Goal: Information Seeking & Learning: Learn about a topic

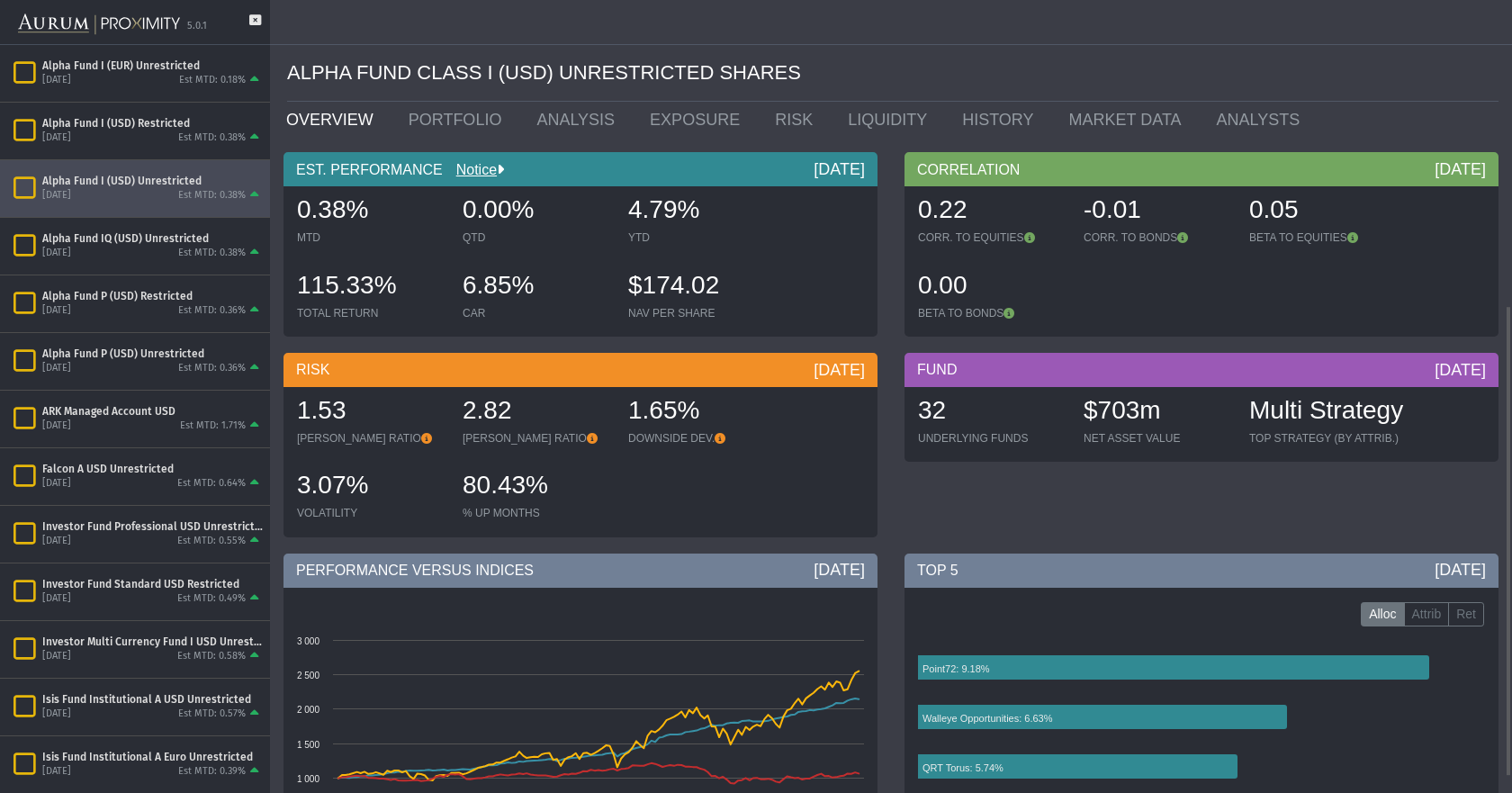
scroll to position [514, 0]
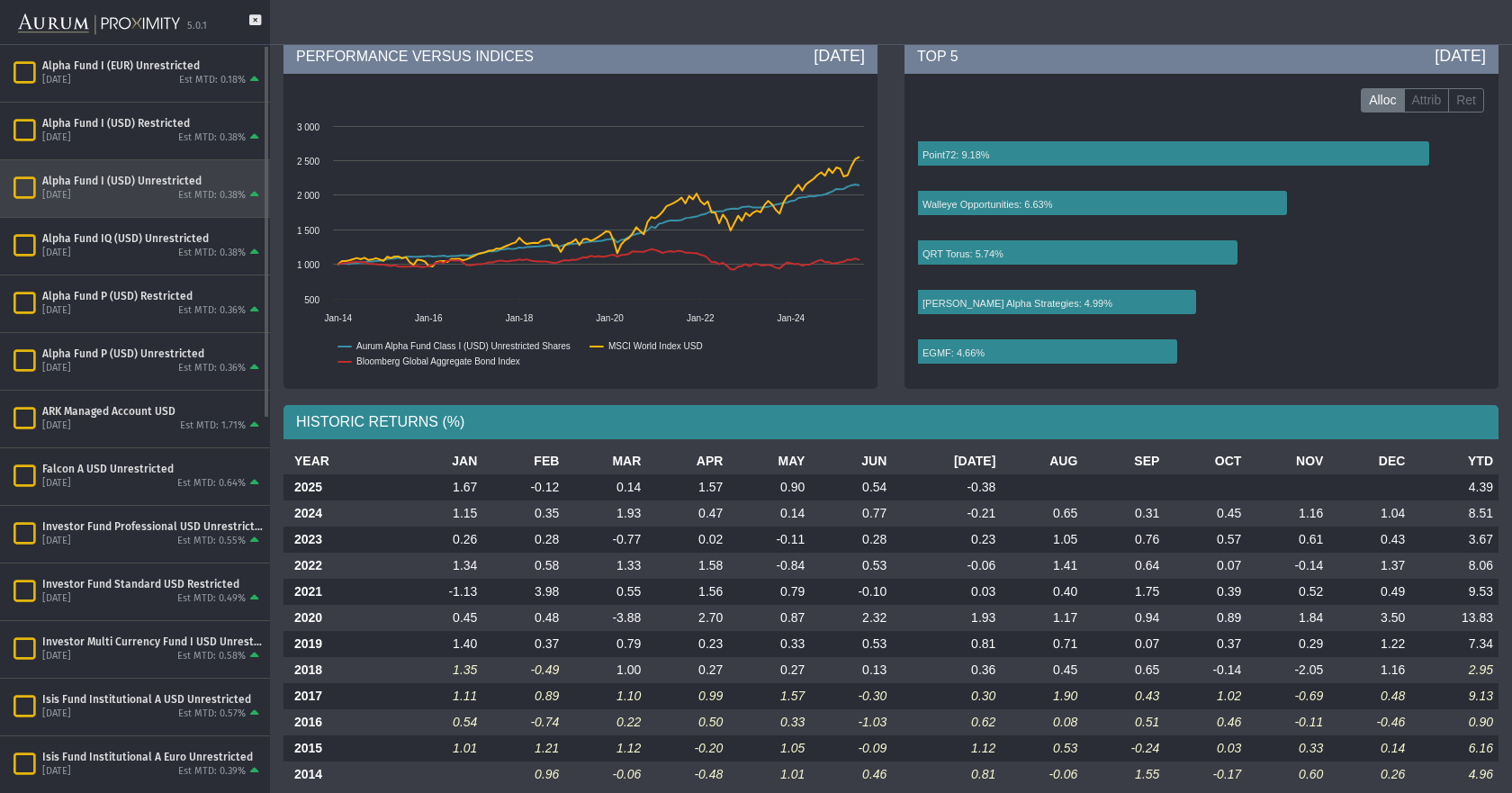
click at [170, 172] on div "Alpha Fund I (USD) Unrestricted [DATE] Est MTD: 0.38%" at bounding box center [135, 189] width 270 height 57
click at [254, 26] on icon at bounding box center [255, 29] width 12 height 29
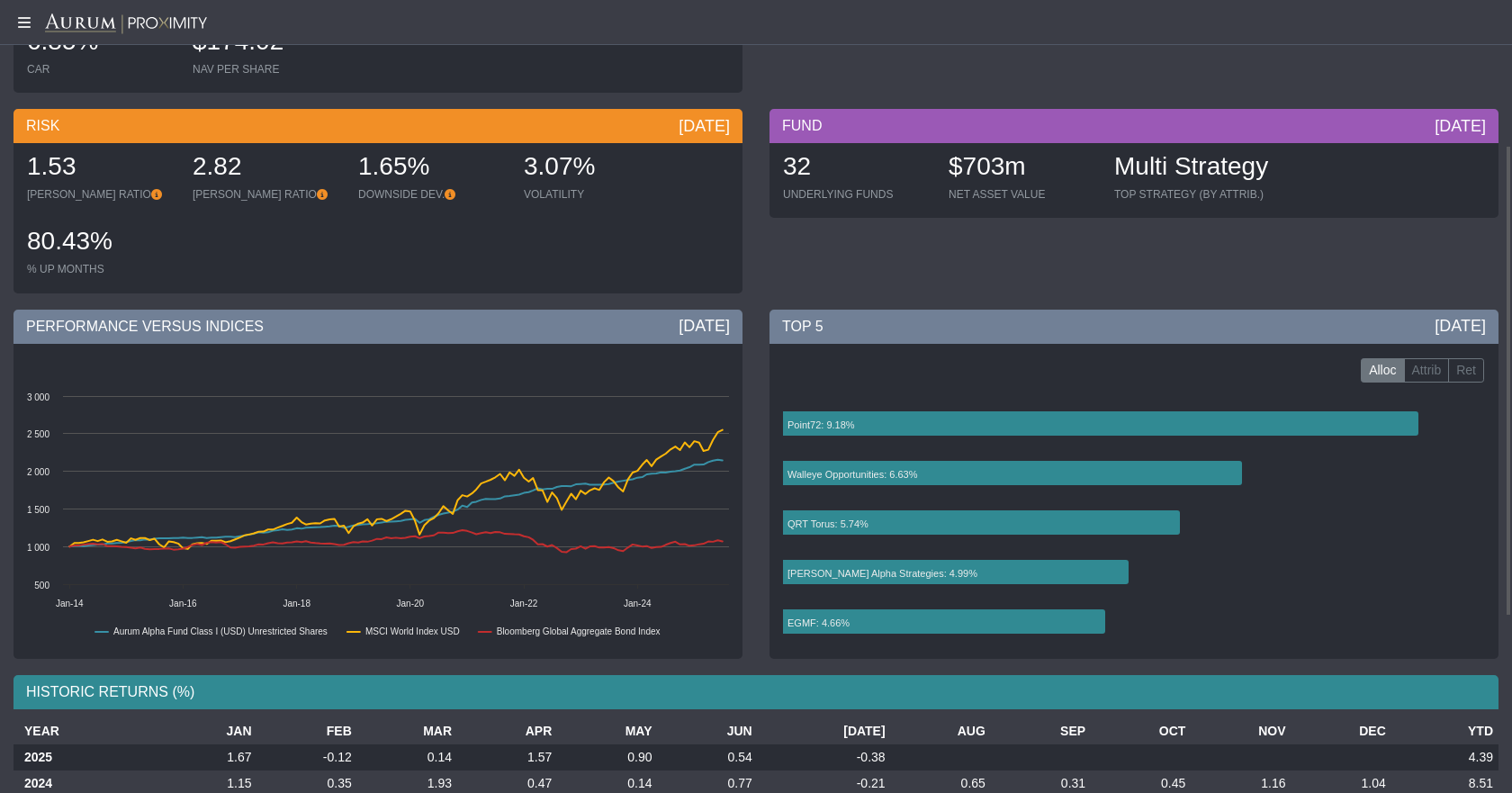
scroll to position [0, 0]
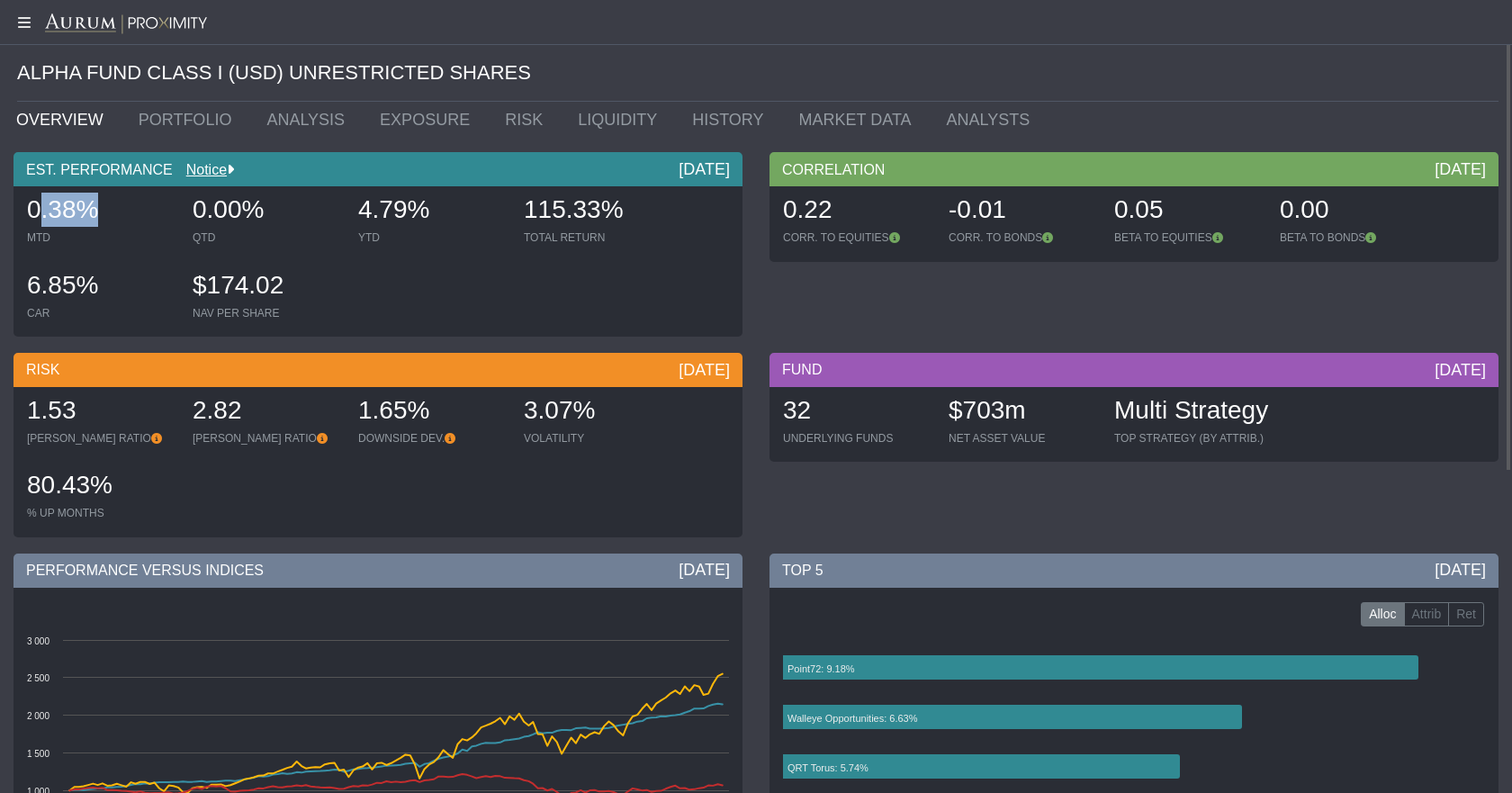
drag, startPoint x: 95, startPoint y: 213, endPoint x: 35, endPoint y: 209, distance: 60.1
click at [35, 209] on span "0.38%" at bounding box center [62, 209] width 72 height 28
click at [150, 124] on link "PORTFOLIO" at bounding box center [189, 119] width 128 height 36
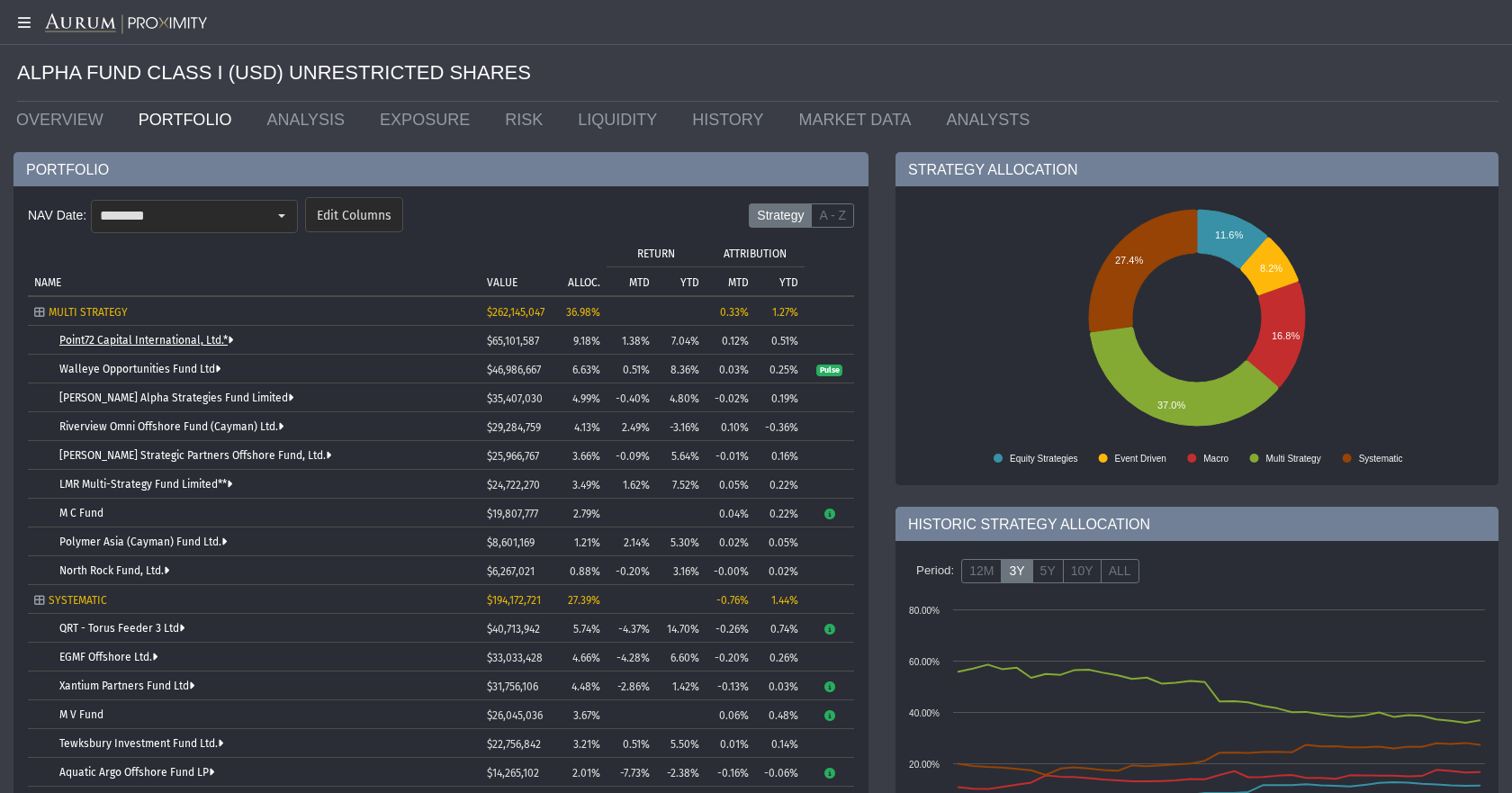
click at [112, 336] on link "Point72 Capital International, Ltd.*" at bounding box center [146, 340] width 173 height 13
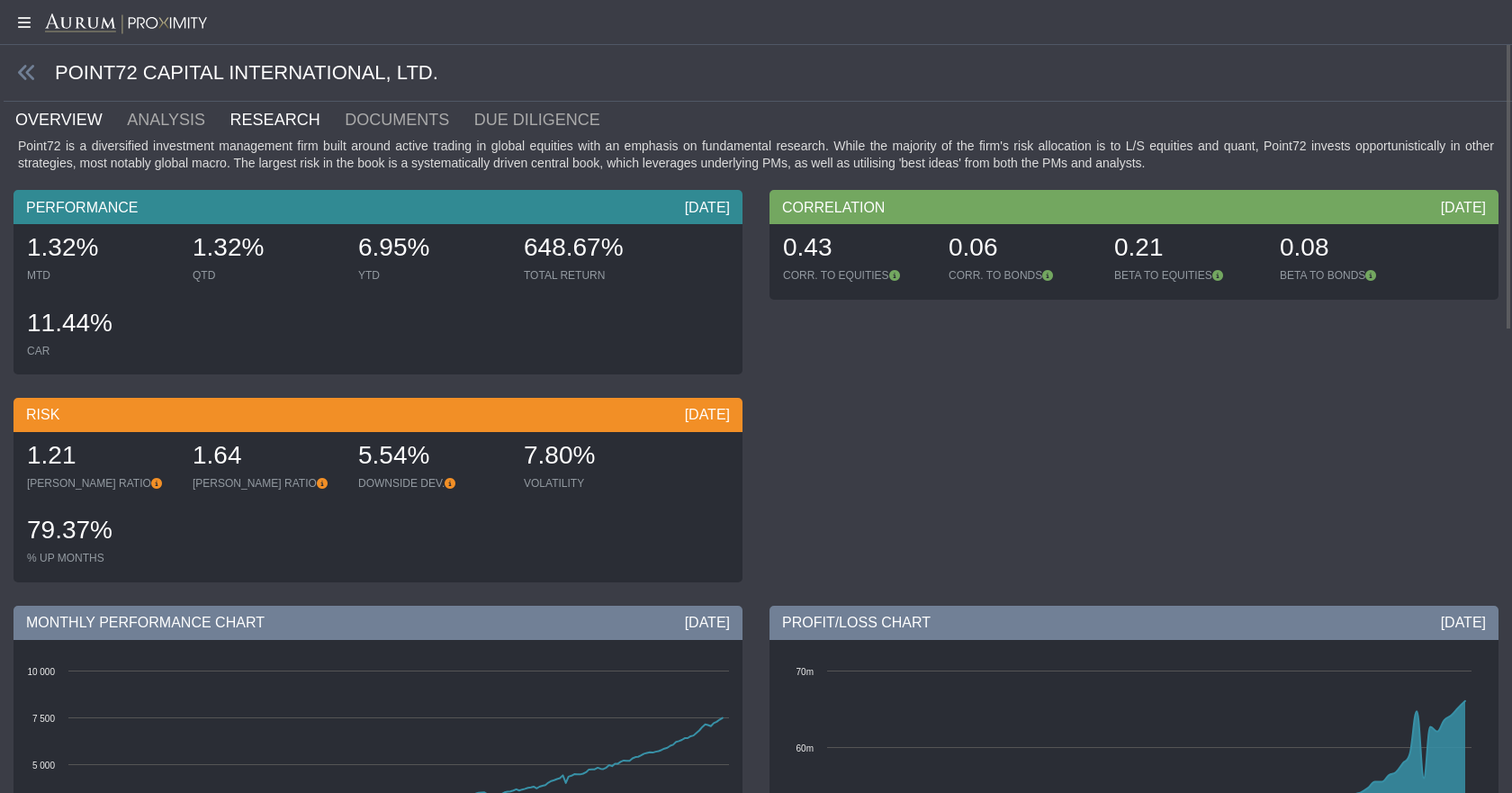
click at [238, 114] on link "RESEARCH" at bounding box center [286, 119] width 116 height 36
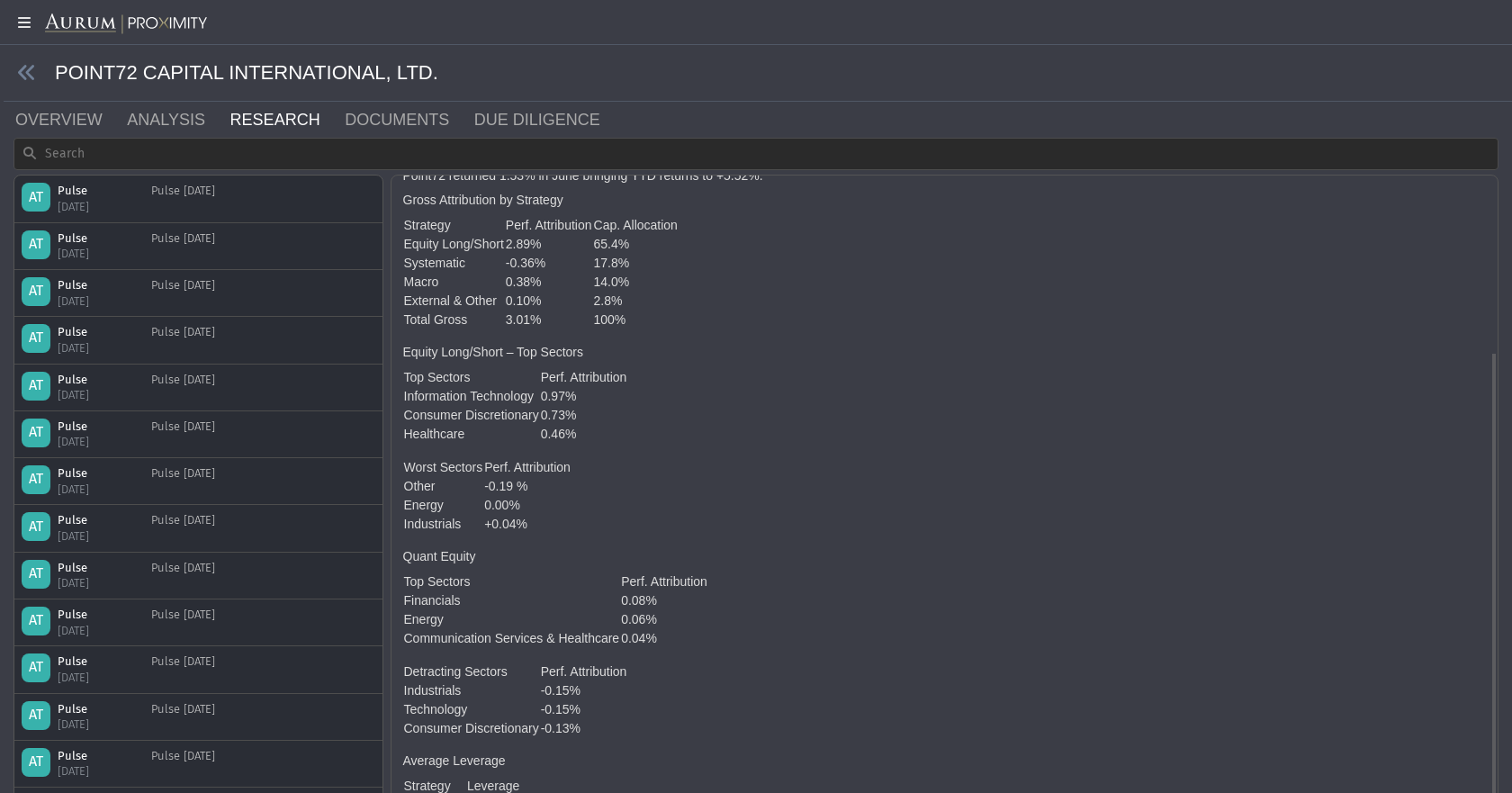
scroll to position [244, 0]
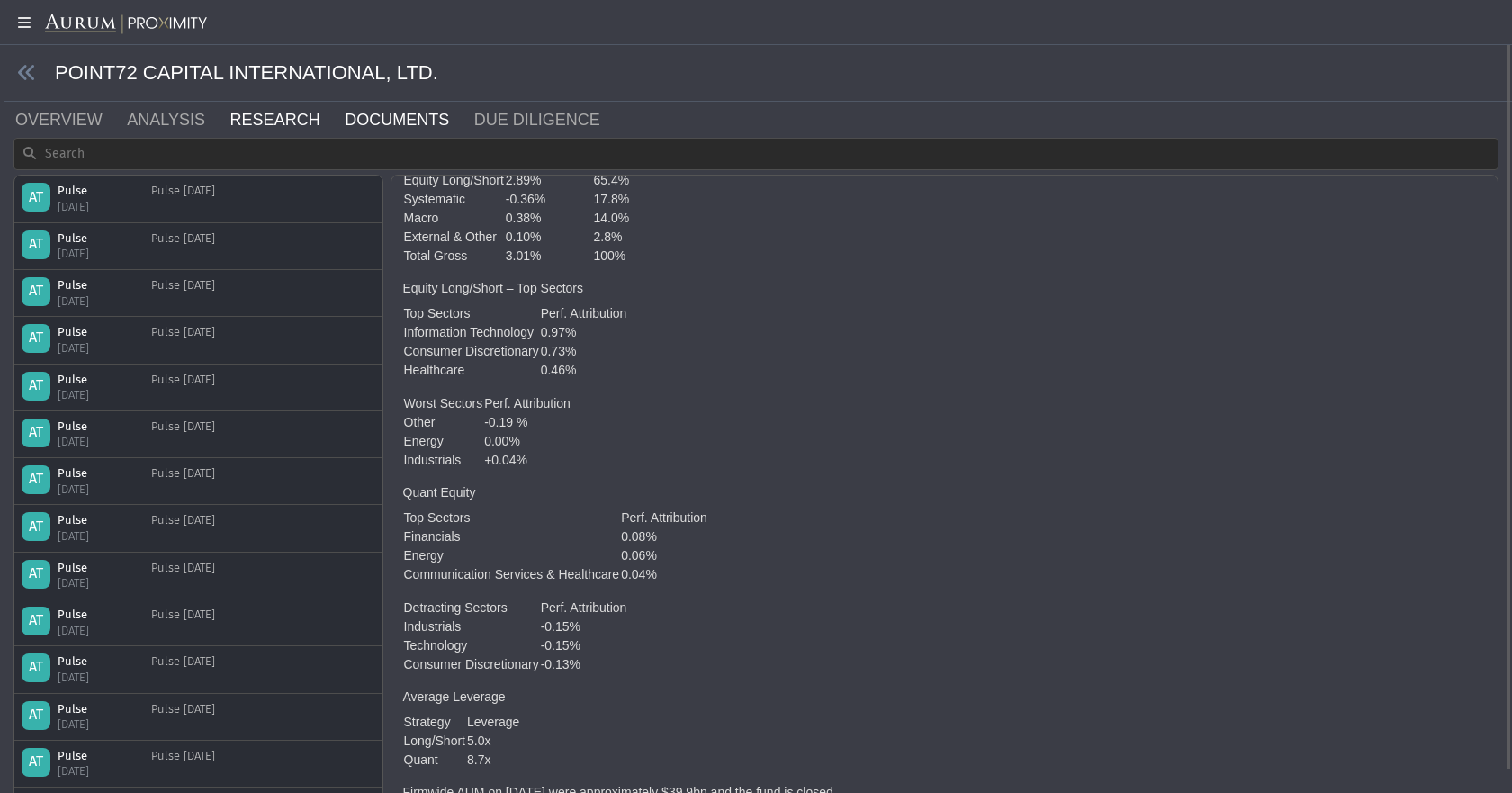
click at [343, 127] on link "DOCUMENTS" at bounding box center [407, 119] width 129 height 36
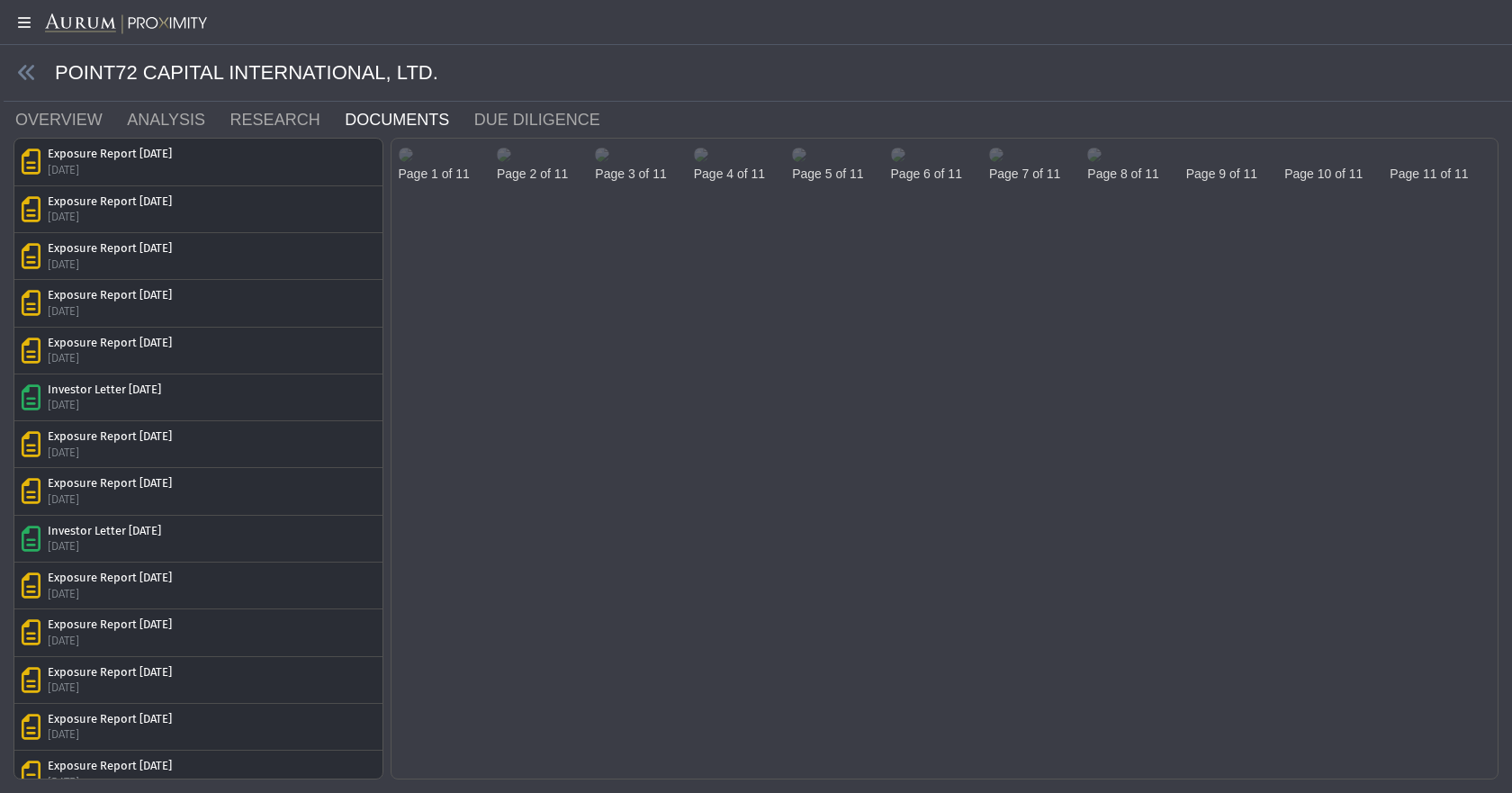
click at [414, 162] on img at bounding box center [406, 155] width 15 height 15
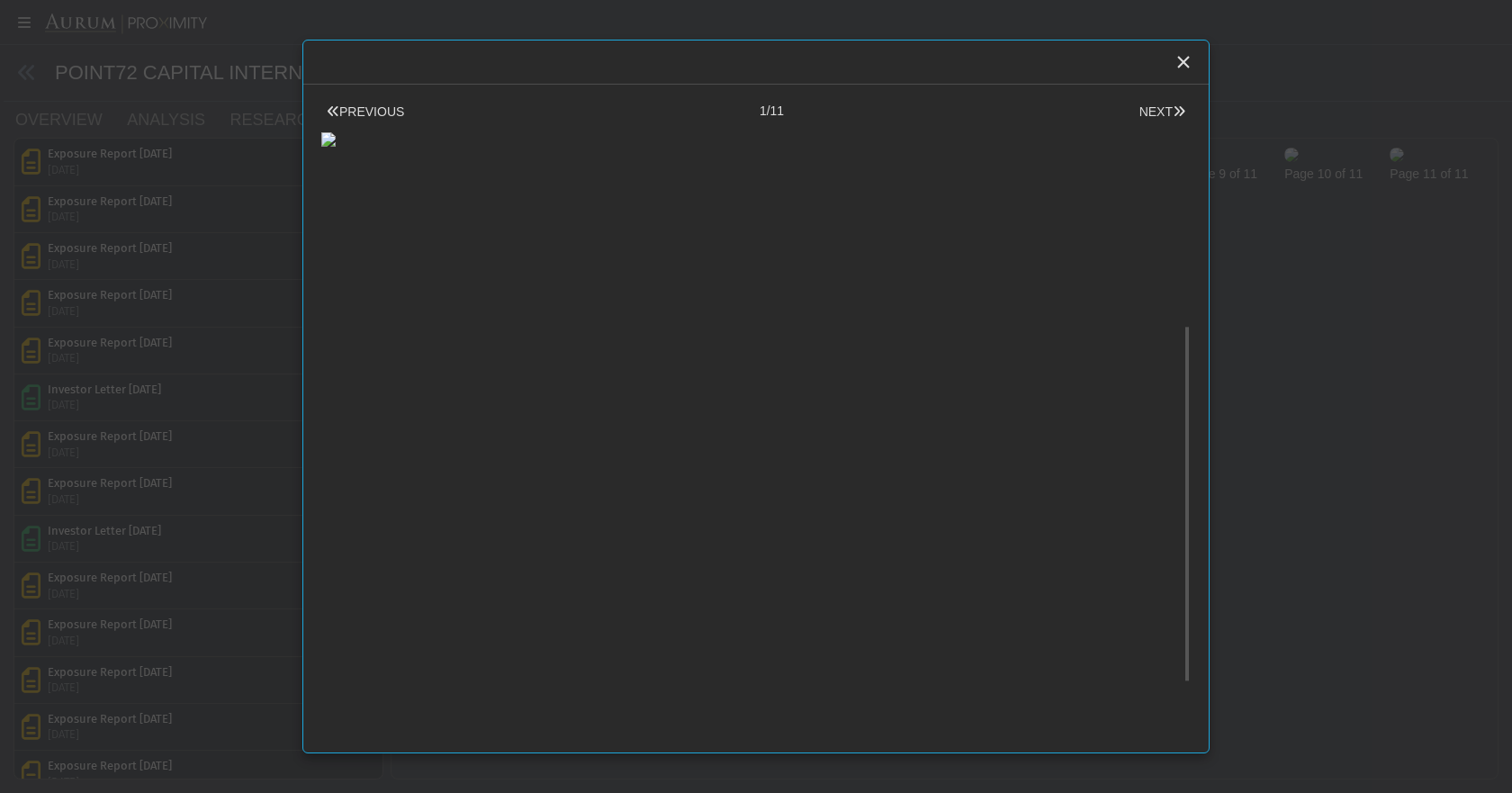
scroll to position [485, 0]
click at [1407, 496] on body "5.0.1 Pull down to refresh... Release to refresh... Refreshing... Alpha Fund I …" at bounding box center [756, 396] width 1512 height 793
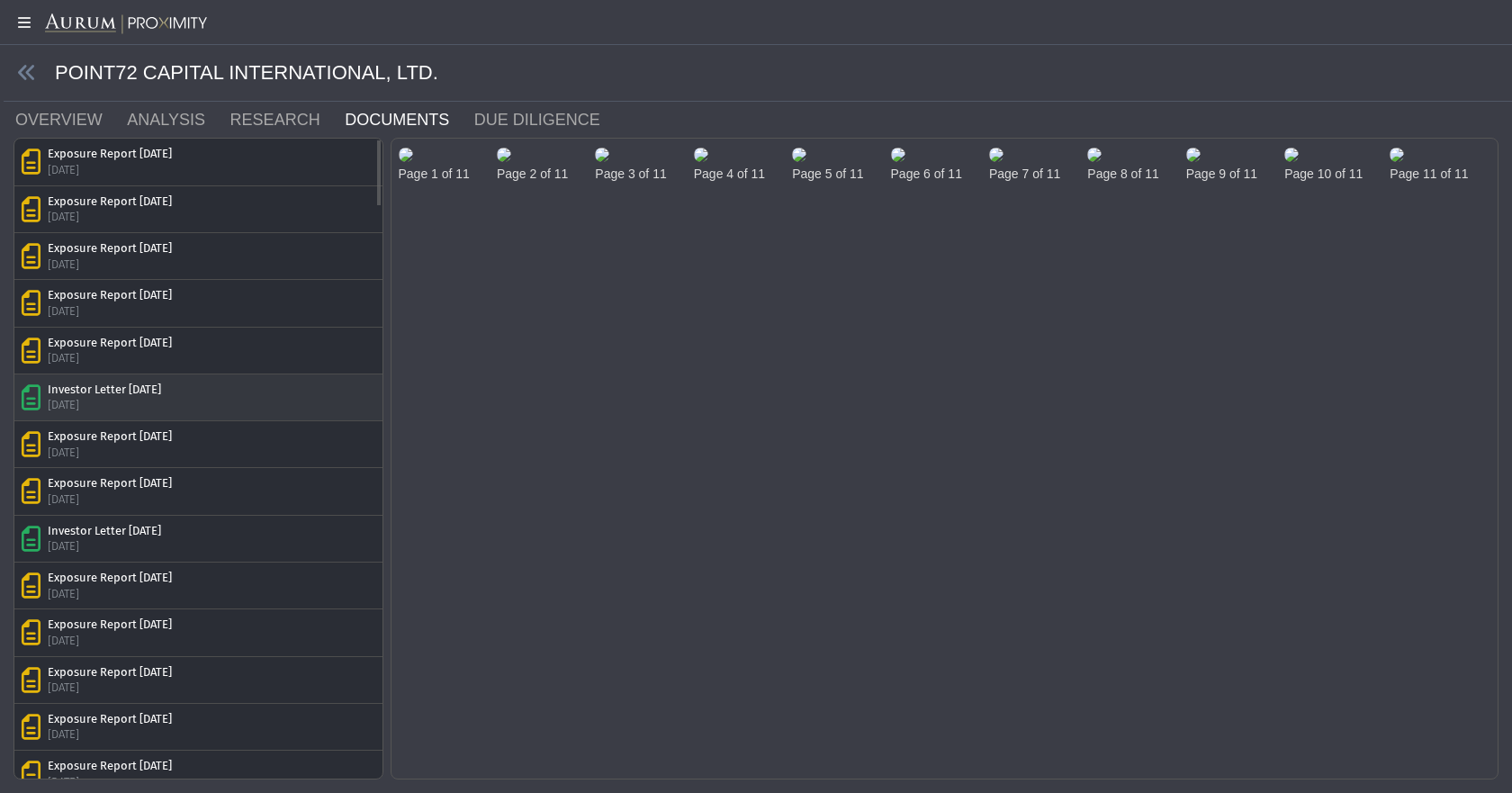
click at [187, 402] on div "Investor Letter [DATE] [DATE]" at bounding box center [199, 397] width 354 height 31
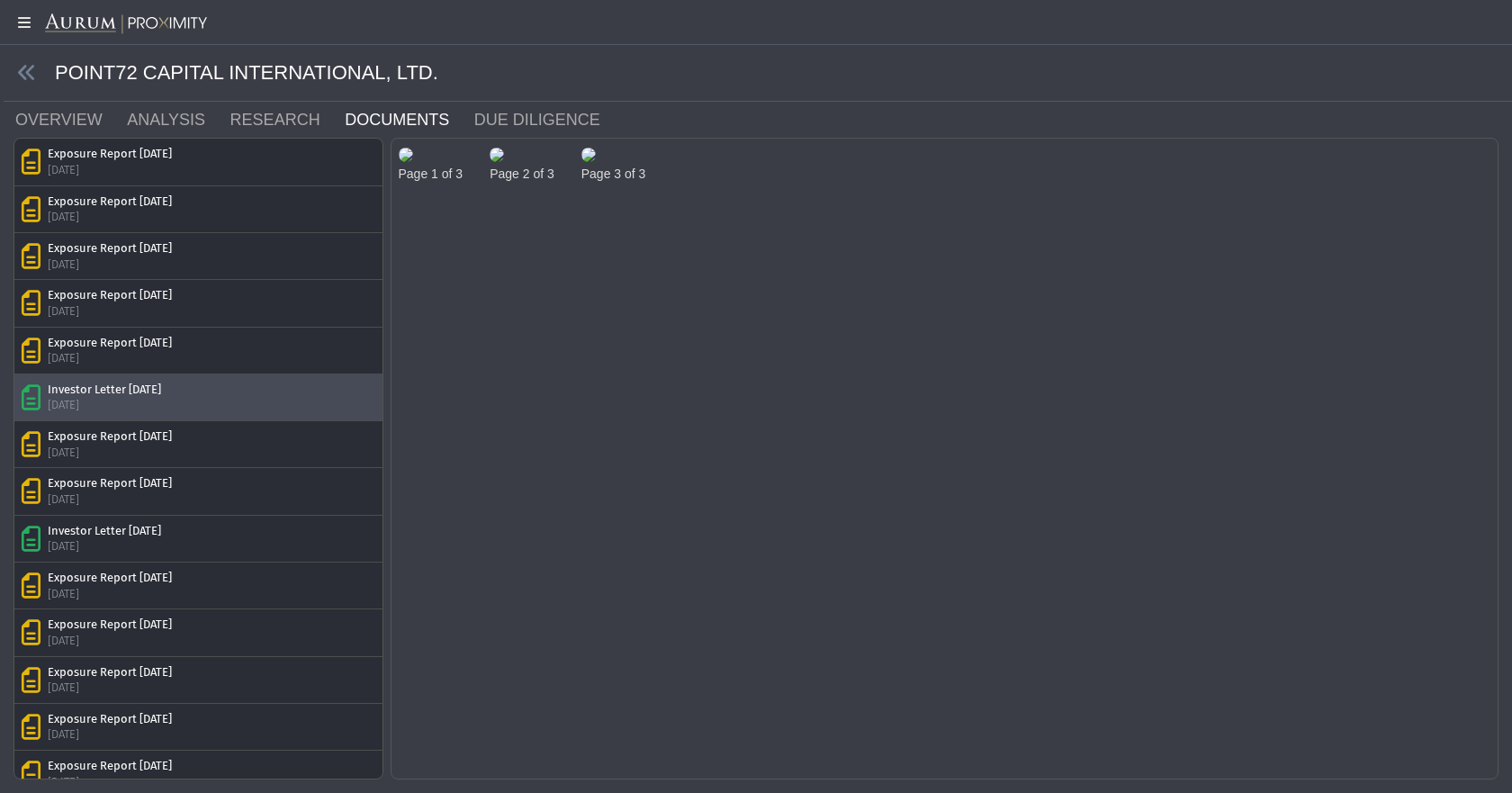
click at [414, 162] on img at bounding box center [406, 155] width 15 height 15
click at [237, 259] on body "5.0.1 Pull down to refresh... Release to refresh... Refreshing... Alpha Fund I …" at bounding box center [756, 396] width 1512 height 793
click at [44, 128] on link "OVERVIEW" at bounding box center [70, 119] width 112 height 36
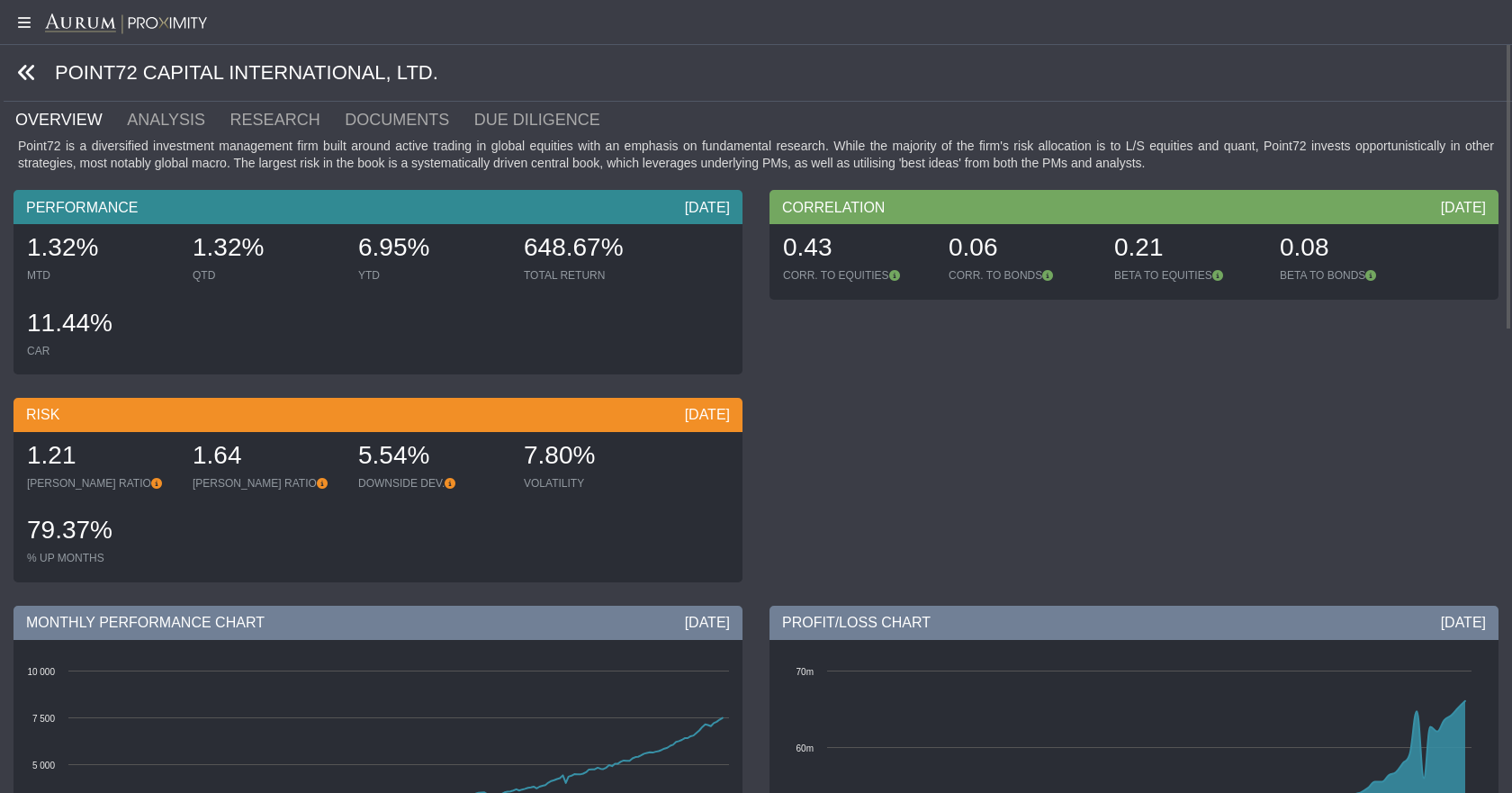
click at [28, 70] on icon at bounding box center [28, 73] width 20 height 20
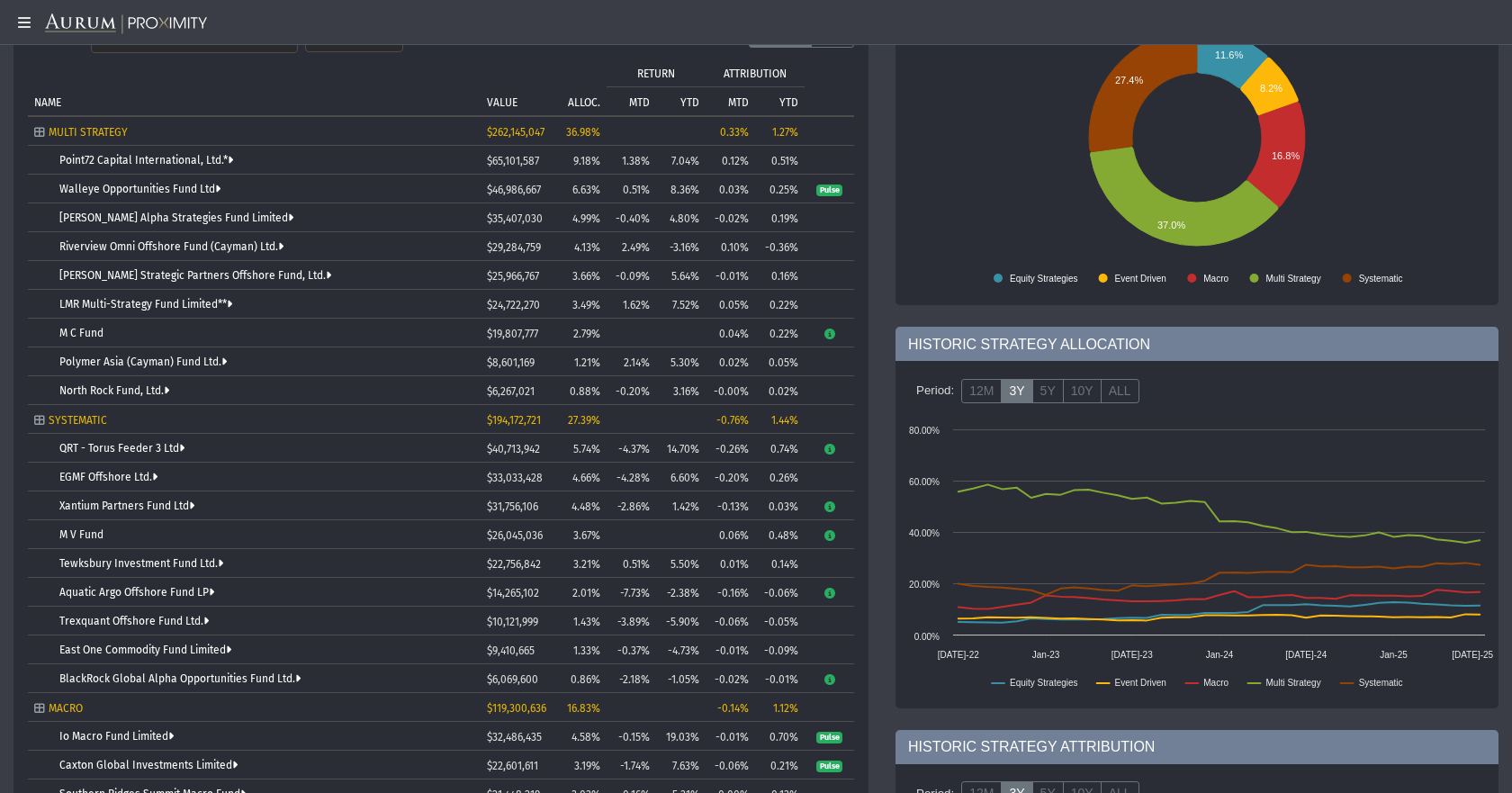
scroll to position [360, 0]
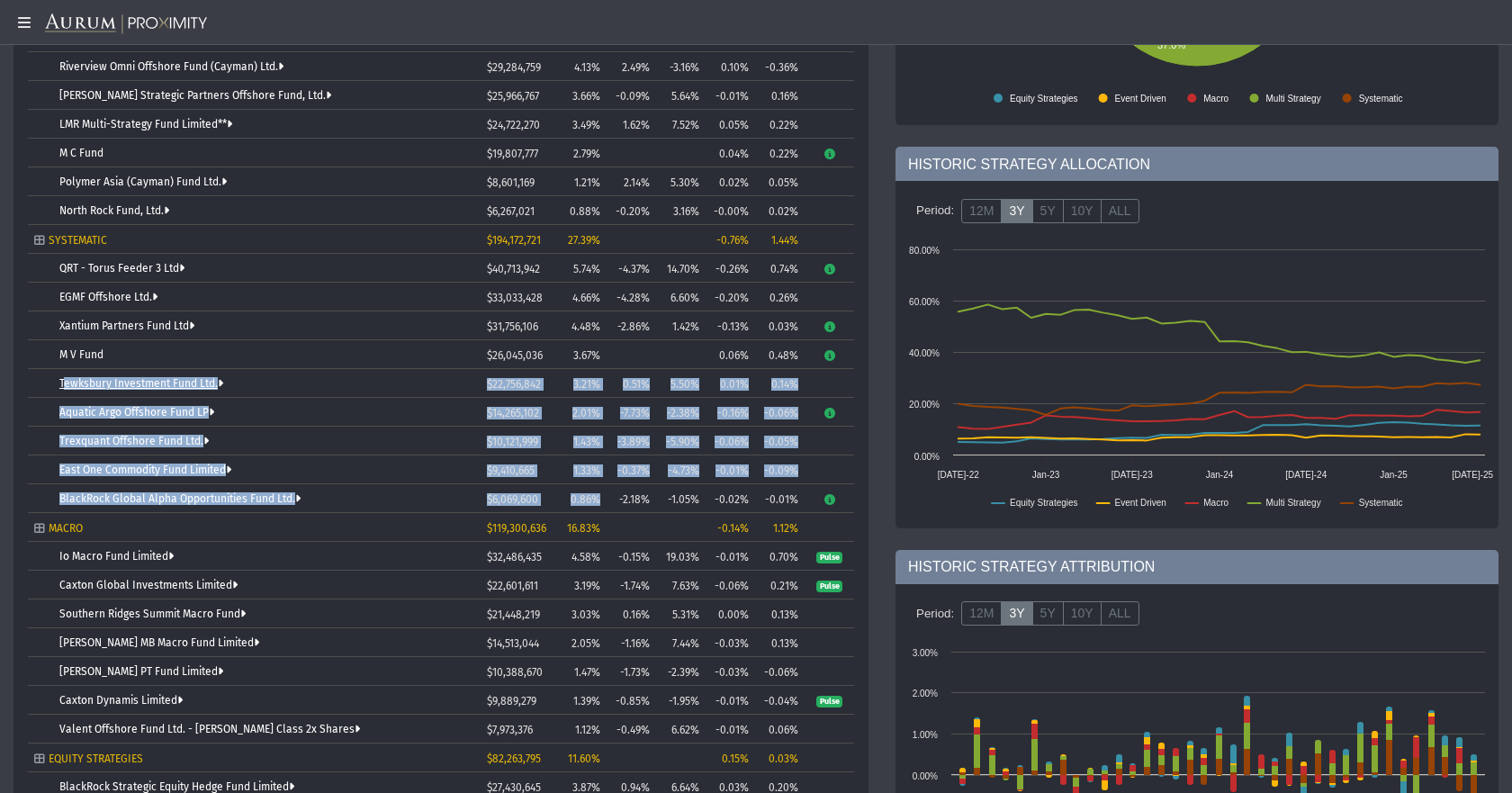
drag, startPoint x: 600, startPoint y: 503, endPoint x: 60, endPoint y: 383, distance: 553.2
click at [60, 383] on tbody "MULTI STRATEGY $262,145,047 36.98% 0.33% 1.27% Point72 Capital International, L…" at bounding box center [440, 469] width 826 height 1065
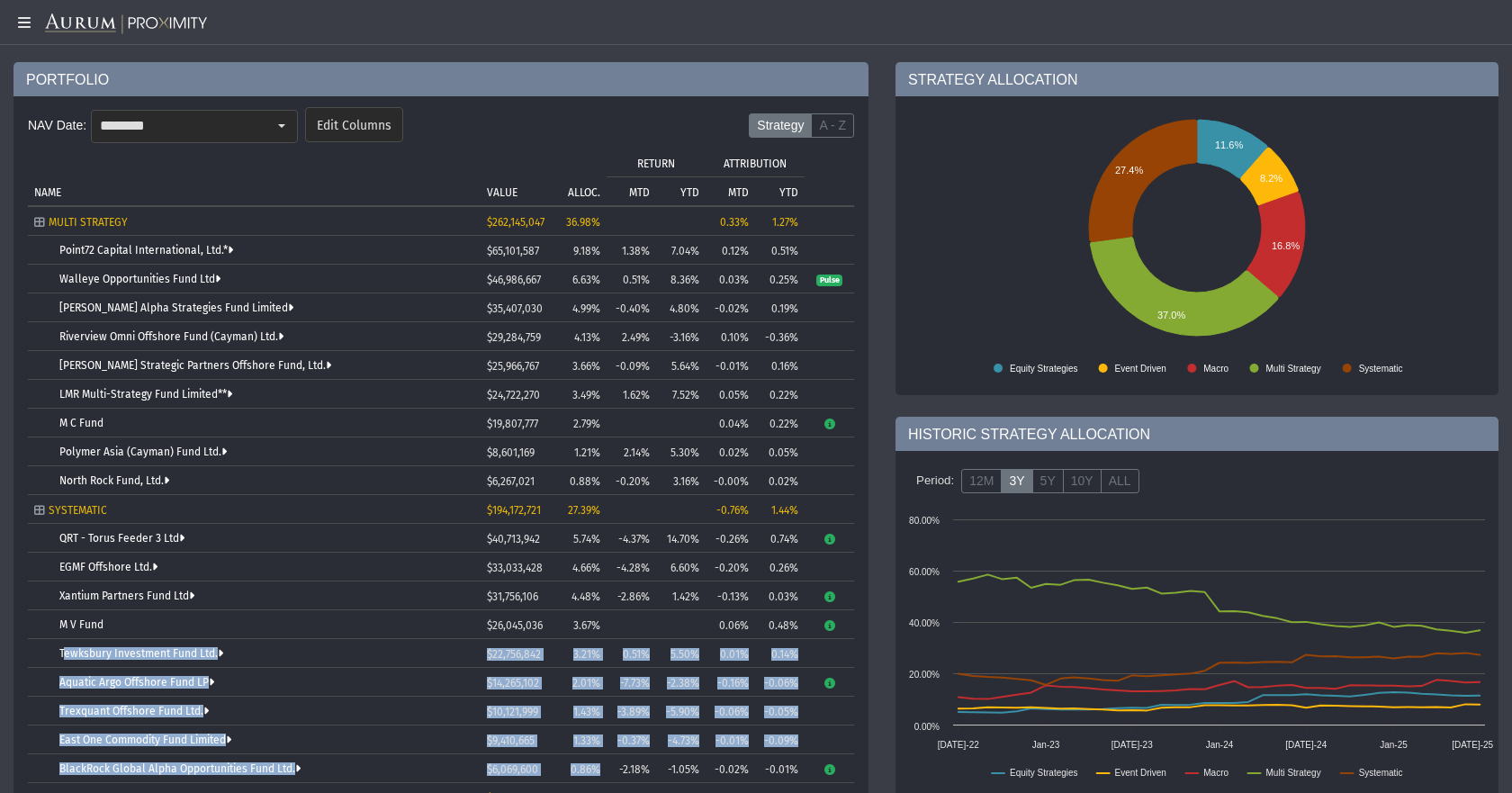
scroll to position [180, 0]
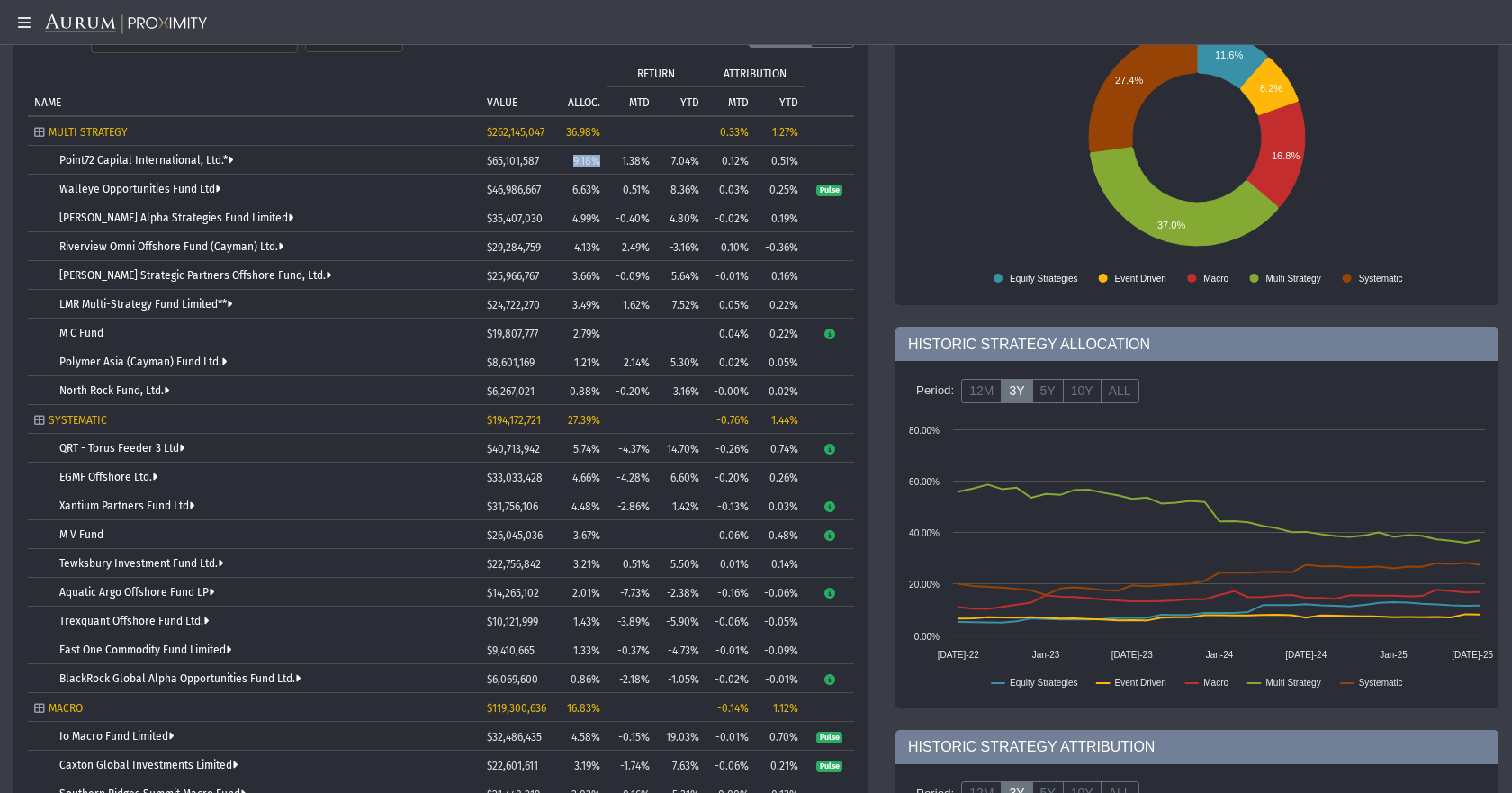
drag, startPoint x: 601, startPoint y: 160, endPoint x: 573, endPoint y: 161, distance: 28.0
click at [573, 161] on td "9.18%" at bounding box center [578, 160] width 59 height 28
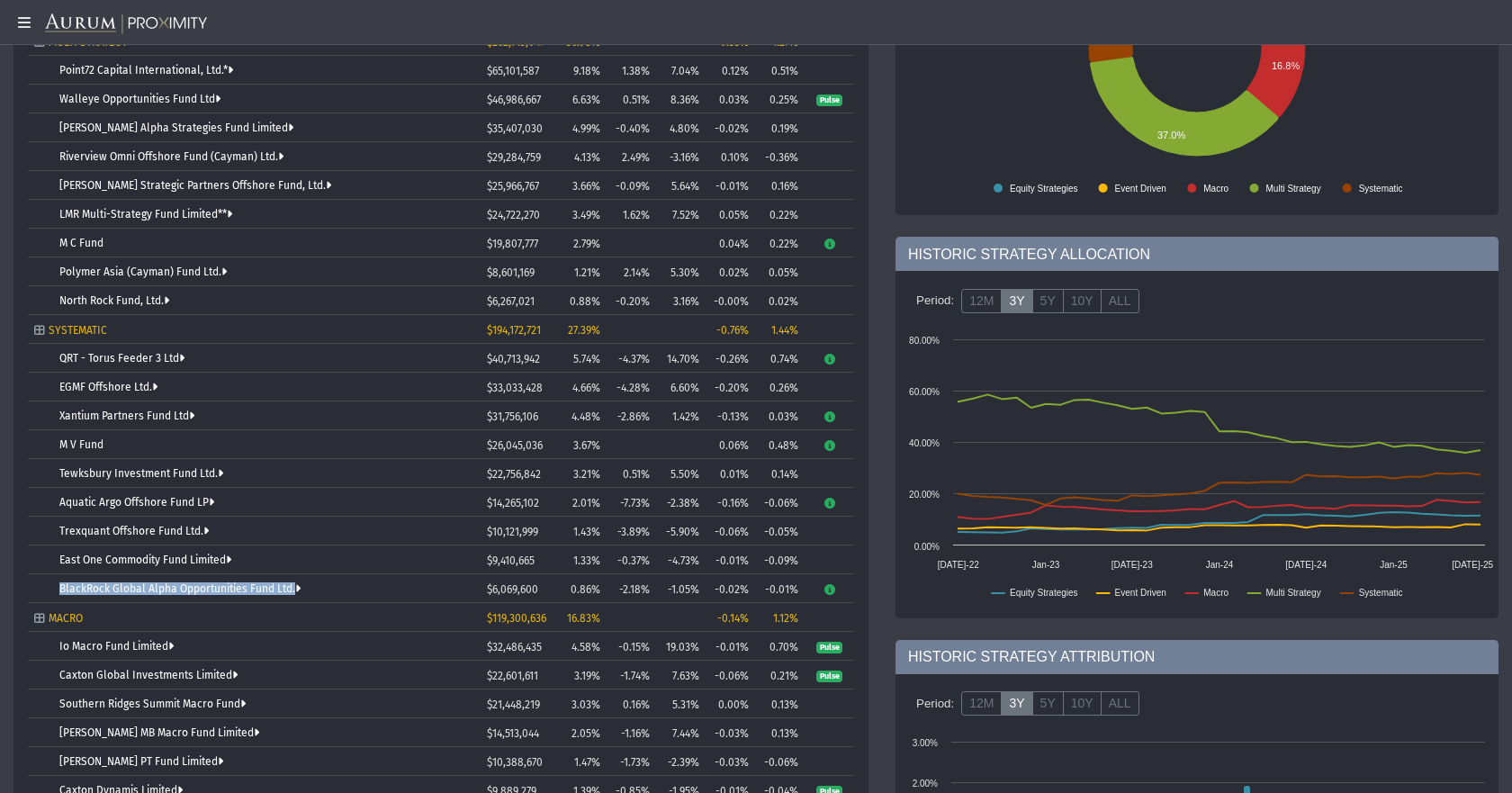
drag, startPoint x: 322, startPoint y: 586, endPoint x: 46, endPoint y: 589, distance: 276.0
click at [46, 589] on td "BlackRock Global Alpha Opportunities Fund Ltd." at bounding box center [254, 588] width 453 height 28
drag, startPoint x: 255, startPoint y: 522, endPoint x: 60, endPoint y: 528, distance: 195.1
click at [60, 528] on td "Trexquant Offshore Fund Ltd." at bounding box center [254, 531] width 453 height 28
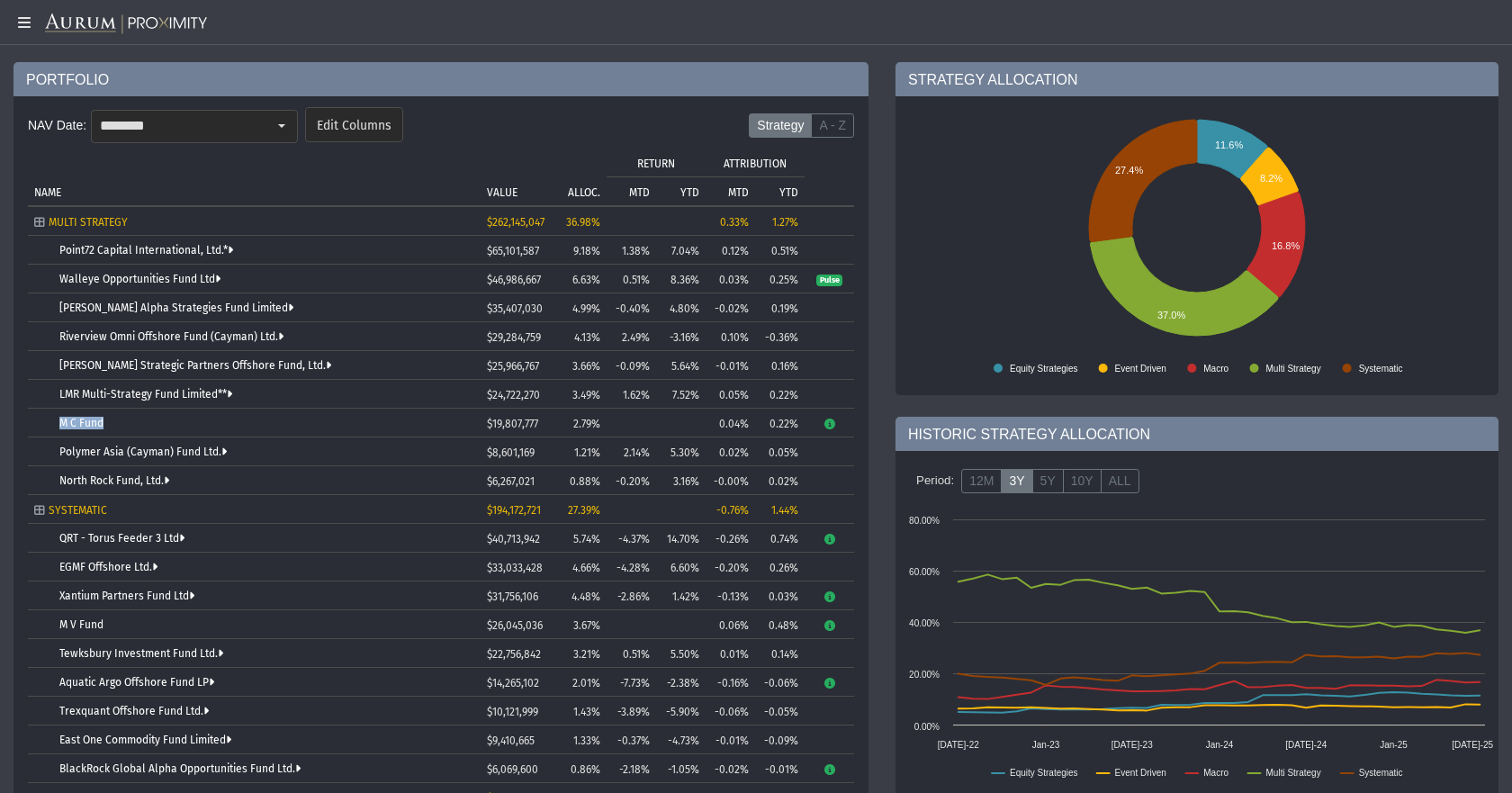
drag, startPoint x: 147, startPoint y: 414, endPoint x: 56, endPoint y: 422, distance: 91.4
click at [53, 421] on td "M C Fund" at bounding box center [254, 423] width 453 height 28
